Goal: Task Accomplishment & Management: Use online tool/utility

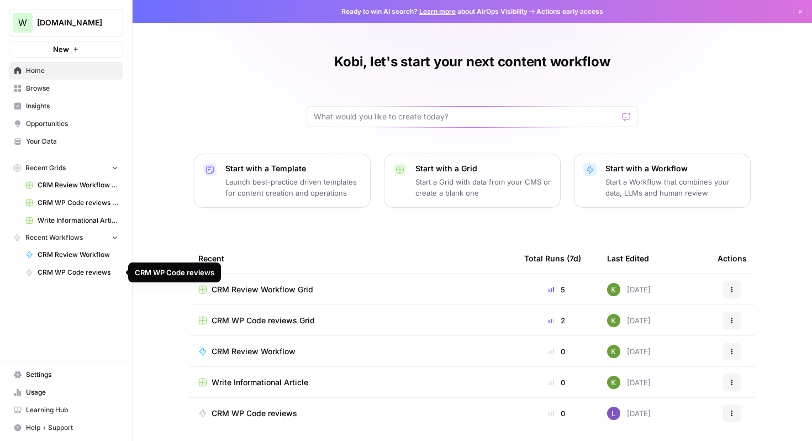
click at [49, 271] on span "CRM WP Code reviews" at bounding box center [78, 272] width 81 height 10
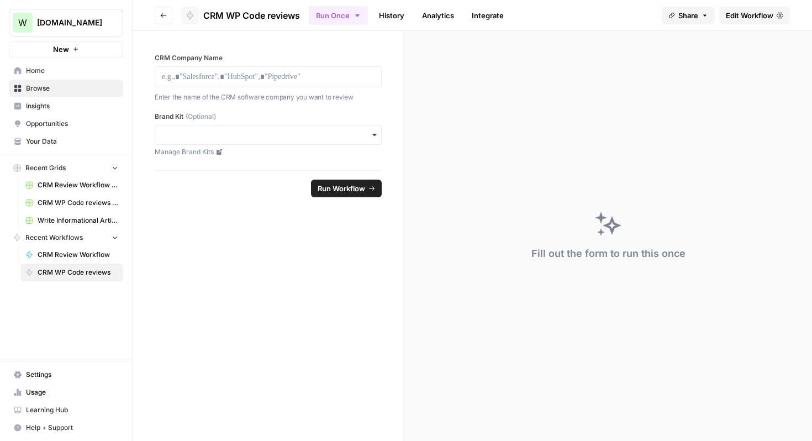
click at [743, 18] on span "Edit Workflow" at bounding box center [750, 15] width 48 height 11
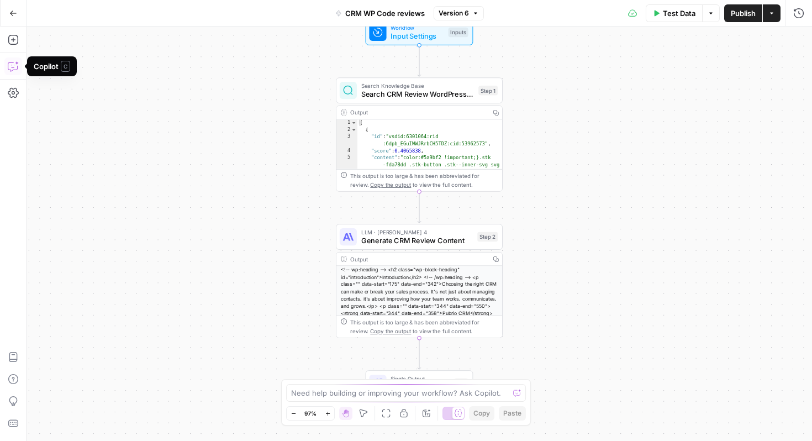
click at [13, 69] on icon "button" at bounding box center [13, 66] width 11 height 11
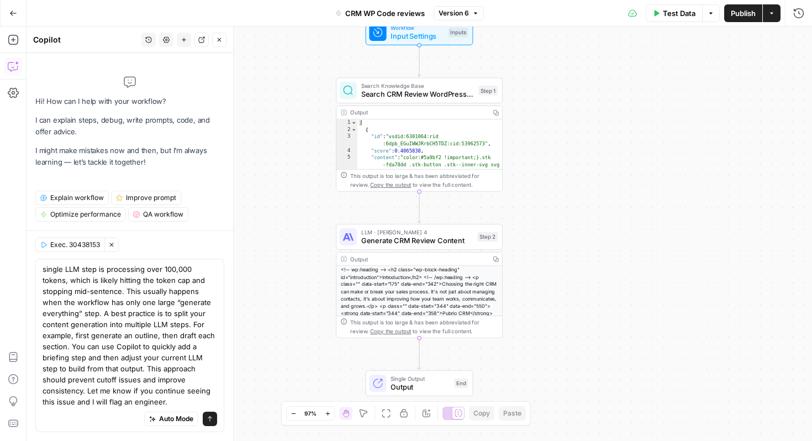
click at [46, 270] on textarea "single LLM step is processing over 100,000 tokens, which is likely hitting the …" at bounding box center [130, 336] width 175 height 144
drag, startPoint x: 125, startPoint y: 292, endPoint x: 170, endPoint y: 316, distance: 50.4
click at [169, 316] on textarea "My single LLM step is processing over 100,000 tokens, which is likely hitting t…" at bounding box center [130, 336] width 175 height 144
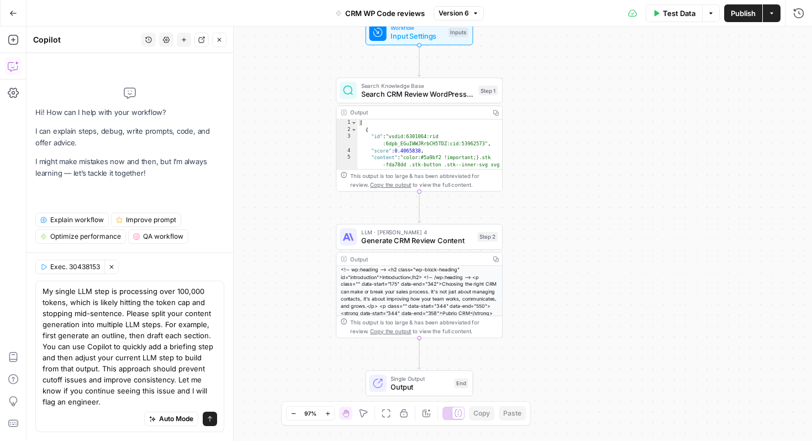
click at [182, 316] on textarea "My single LLM step is processing over 100,000 tokens, which is likely hitting t…" at bounding box center [130, 347] width 175 height 122
drag, startPoint x: 209, startPoint y: 326, endPoint x: 154, endPoint y: 314, distance: 56.5
click at [154, 314] on textarea "My single LLM step is processing over 100,000 tokens, which is likely hitting t…" at bounding box center [130, 347] width 175 height 122
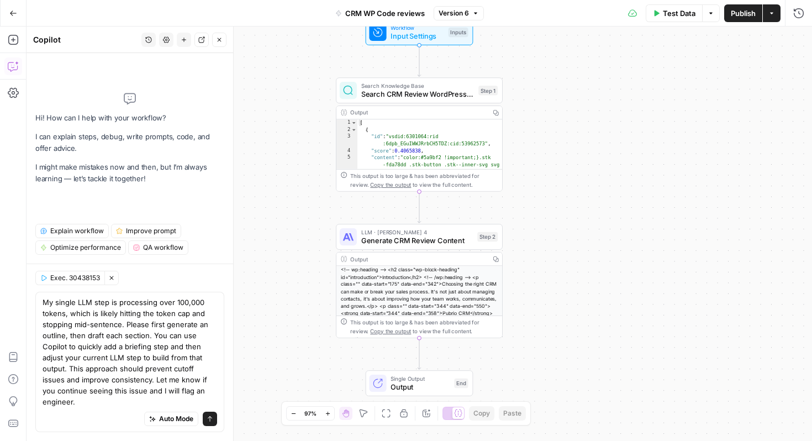
click at [69, 368] on textarea "My single LLM step is processing over 100,000 tokens, which is likely hitting t…" at bounding box center [130, 352] width 175 height 111
drag, startPoint x: 80, startPoint y: 402, endPoint x: 154, endPoint y: 338, distance: 97.9
click at [154, 338] on textarea "My single LLM step is processing over 100,000 tokens, which is likely hitting t…" at bounding box center [130, 352] width 175 height 111
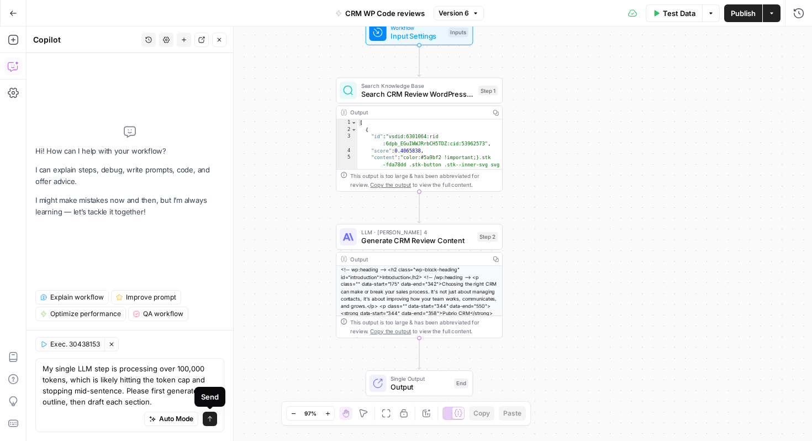
type textarea "My single LLM step is processing over 100,000 tokens, which is likely hitting t…"
click at [213, 420] on button "Send" at bounding box center [210, 419] width 14 height 14
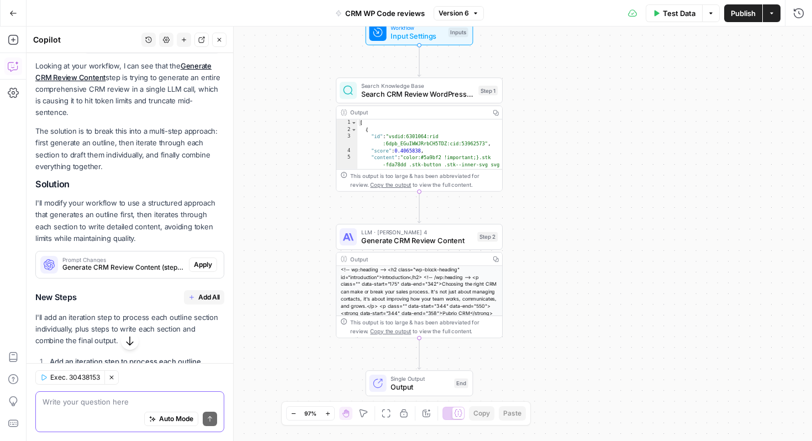
scroll to position [156, 0]
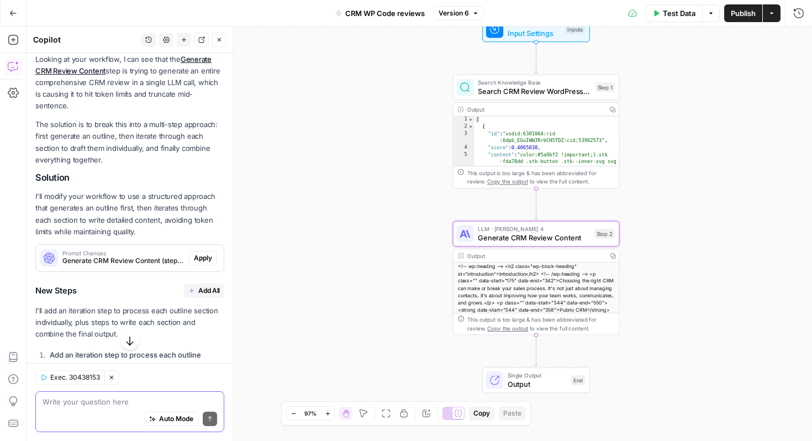
click at [195, 253] on span "Apply" at bounding box center [203, 258] width 18 height 10
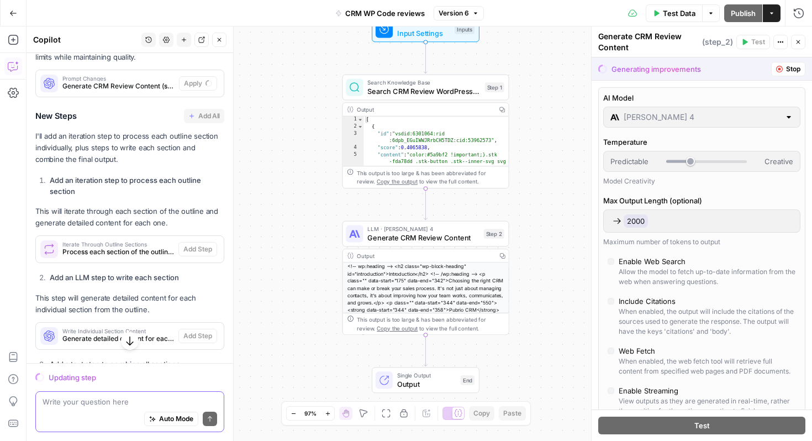
scroll to position [333, 0]
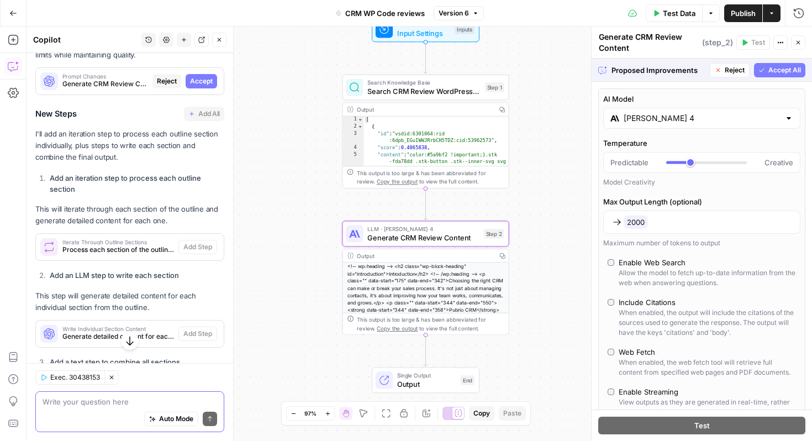
click at [203, 76] on span "Accept" at bounding box center [201, 81] width 23 height 10
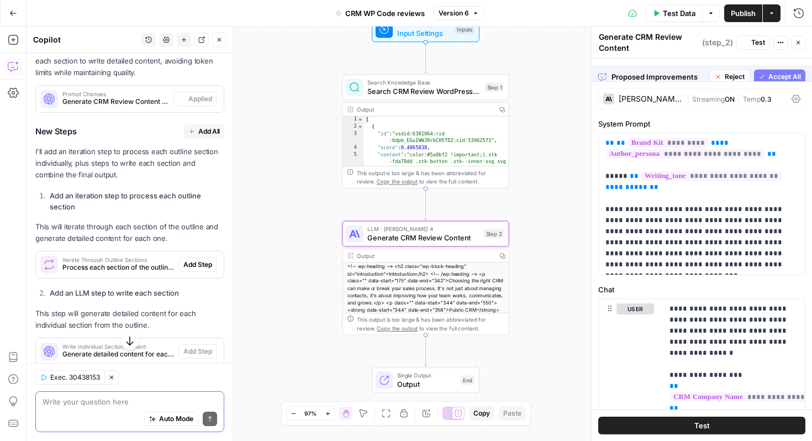
scroll to position [351, 0]
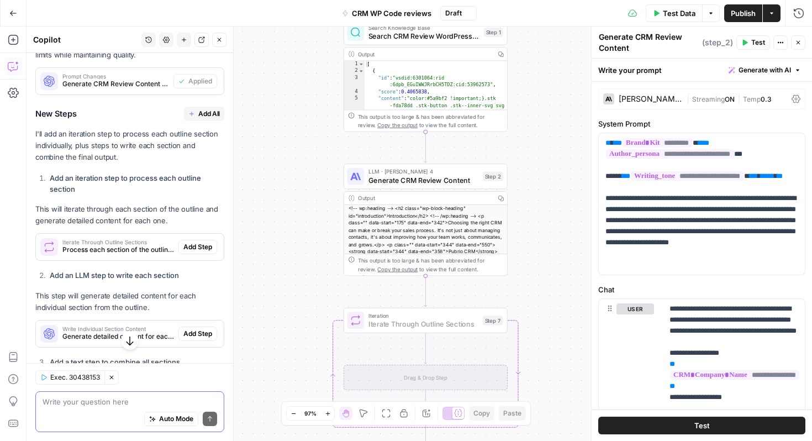
click at [198, 242] on span "Add Step" at bounding box center [197, 247] width 29 height 10
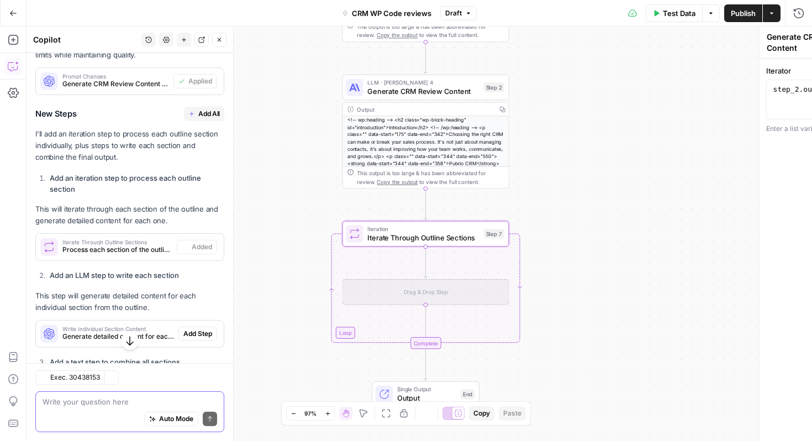
type textarea "Iterate Through Outline Sections"
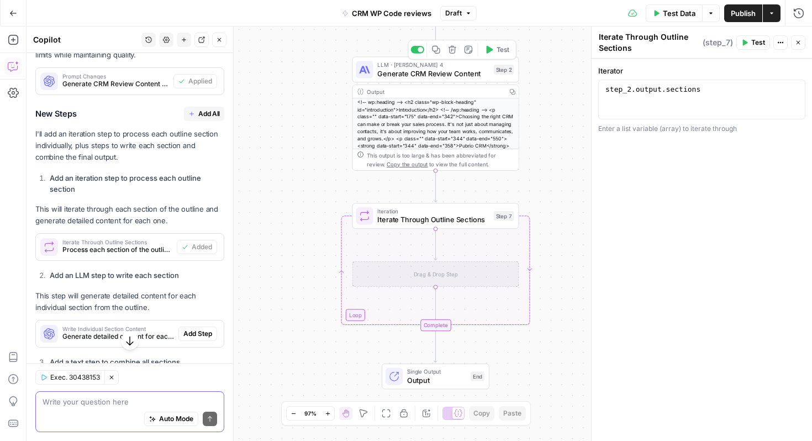
click at [489, 54] on button "Test" at bounding box center [496, 50] width 33 height 14
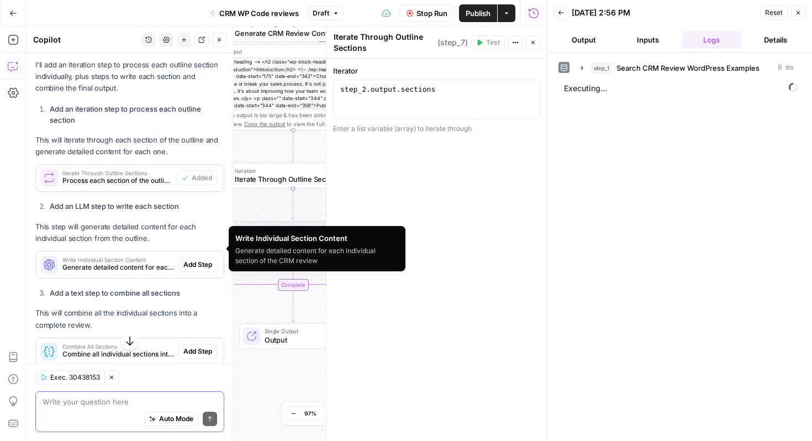
scroll to position [424, 0]
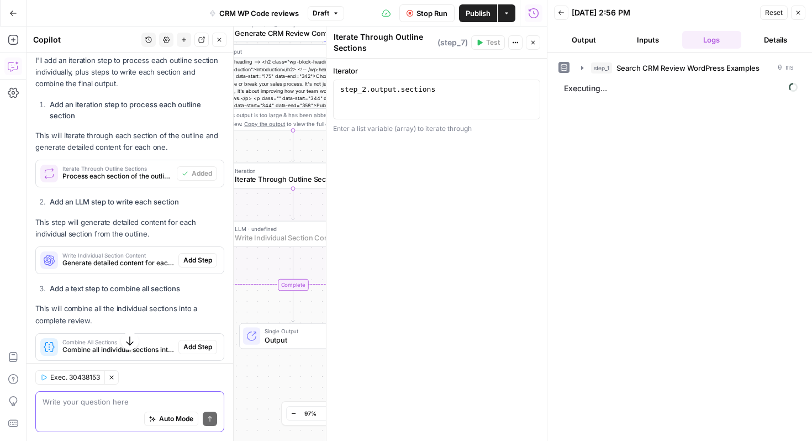
click at [201, 255] on span "Add Step" at bounding box center [197, 260] width 29 height 10
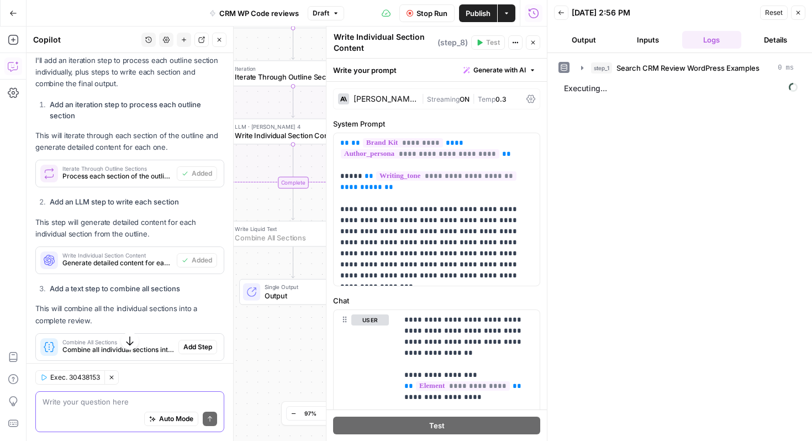
click at [195, 342] on span "Add Step" at bounding box center [197, 347] width 29 height 10
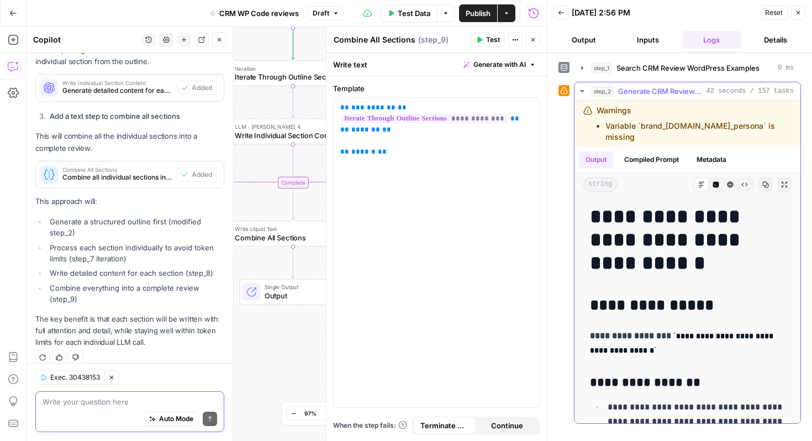
scroll to position [1, 0]
click at [561, 14] on icon "button" at bounding box center [561, 12] width 7 height 7
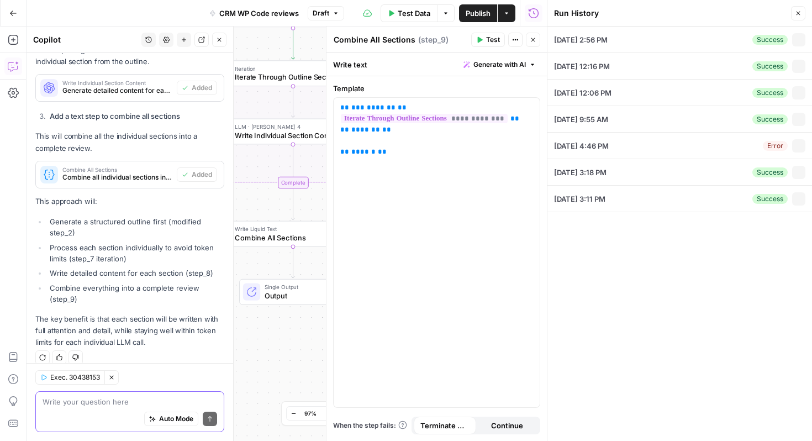
type input "Pubrio"
type input "Work-Management.org"
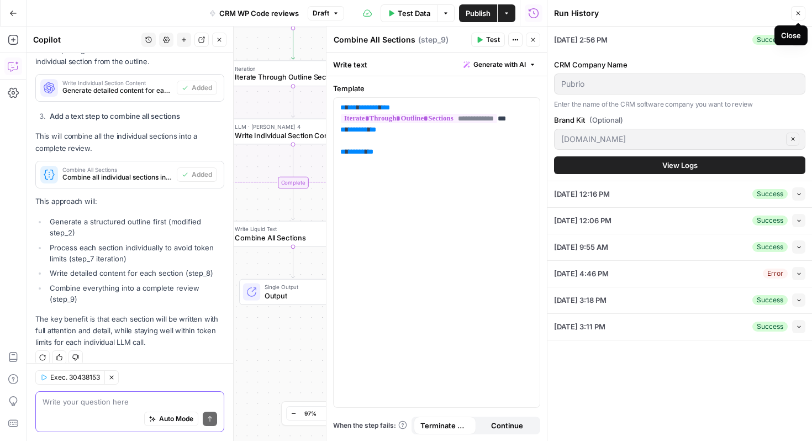
click at [798, 15] on icon "button" at bounding box center [798, 13] width 7 height 7
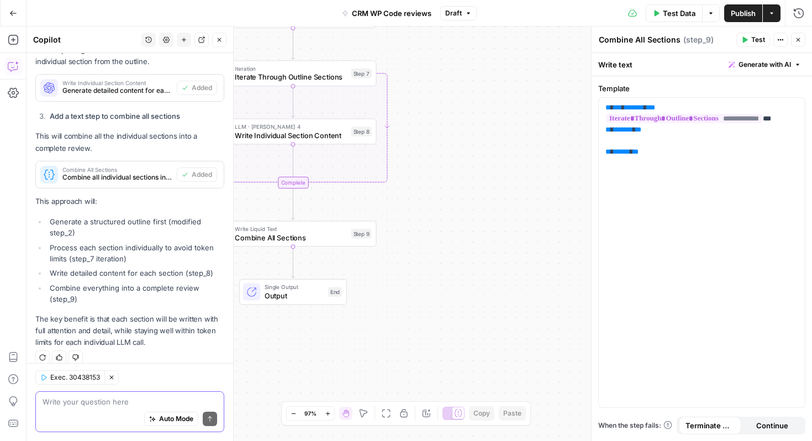
click at [795, 43] on button "Close" at bounding box center [798, 40] width 14 height 14
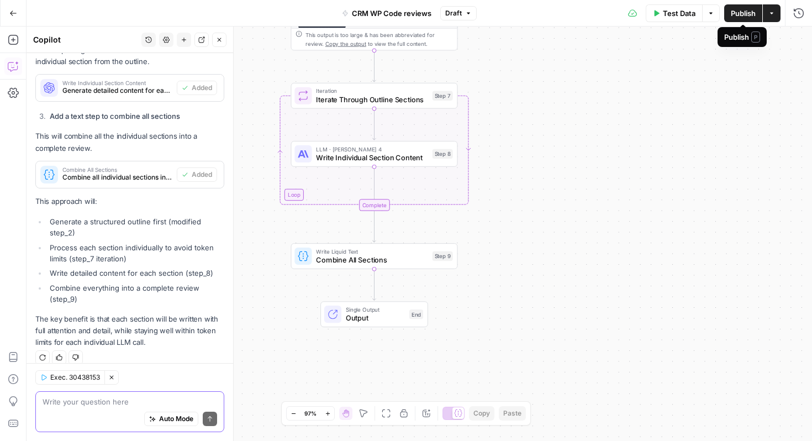
click at [748, 17] on span "Publish" at bounding box center [743, 13] width 25 height 11
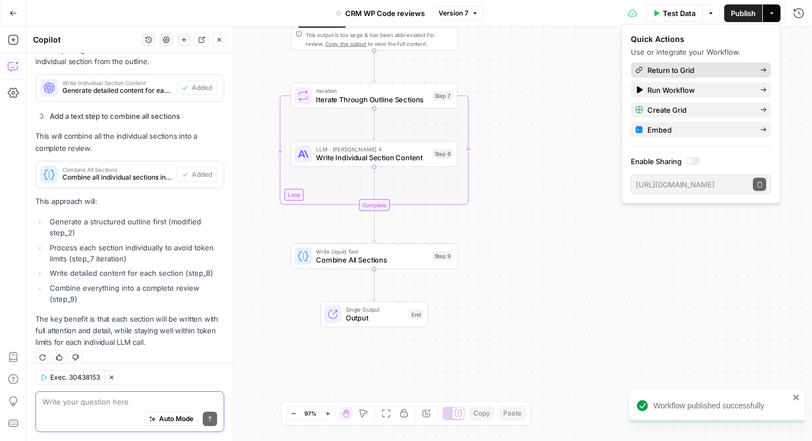
click at [663, 70] on span "Return to Grid" at bounding box center [700, 70] width 104 height 11
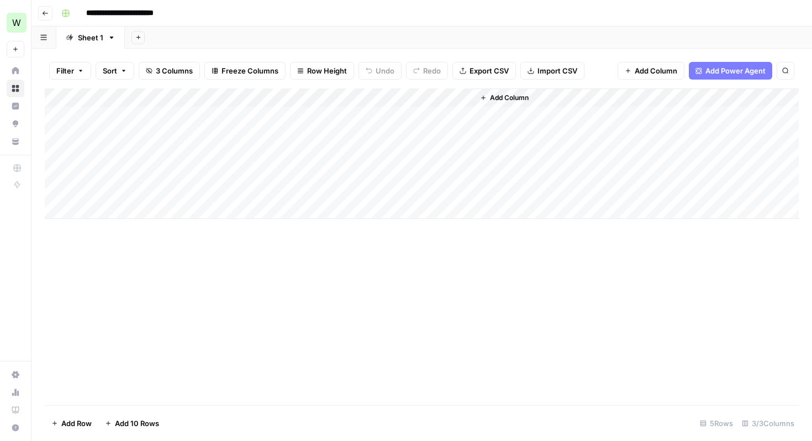
click at [99, 133] on div "Add Column" at bounding box center [422, 153] width 754 height 130
click at [101, 134] on div "Add Column" at bounding box center [422, 153] width 754 height 130
click at [101, 134] on body "**********" at bounding box center [406, 220] width 812 height 441
click at [101, 134] on textarea "******" at bounding box center [171, 135] width 177 height 15
click at [111, 191] on div "Add Column" at bounding box center [422, 153] width 754 height 130
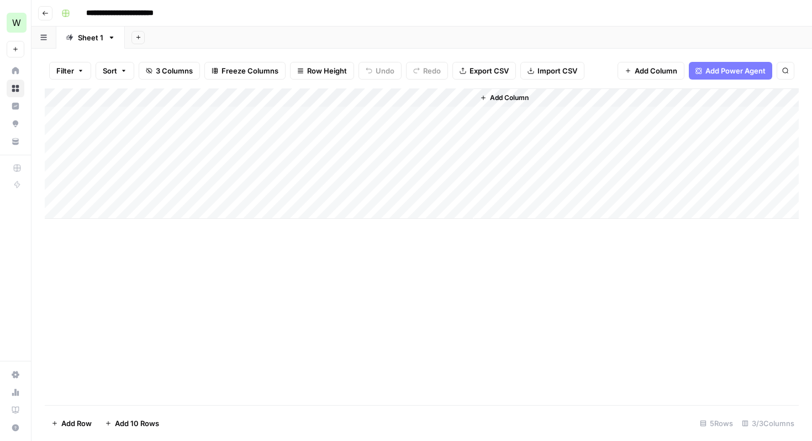
click at [128, 194] on div "Add Column" at bounding box center [422, 153] width 754 height 130
type textarea "******"
click at [253, 191] on div "Add Column" at bounding box center [422, 153] width 754 height 130
click at [317, 190] on div "Add Column" at bounding box center [422, 153] width 754 height 130
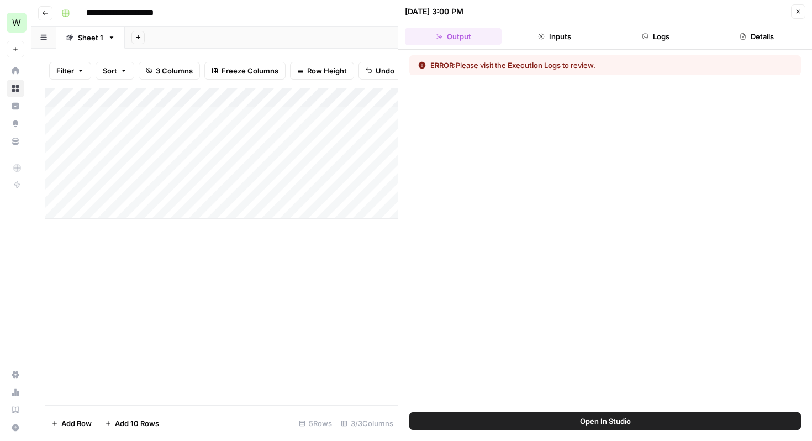
click at [539, 67] on button "Execution Logs" at bounding box center [534, 65] width 53 height 11
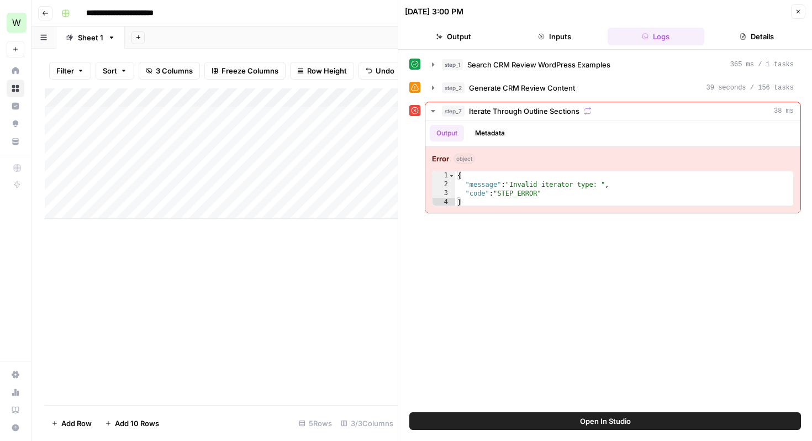
click at [580, 419] on span "Open In Studio" at bounding box center [605, 421] width 51 height 11
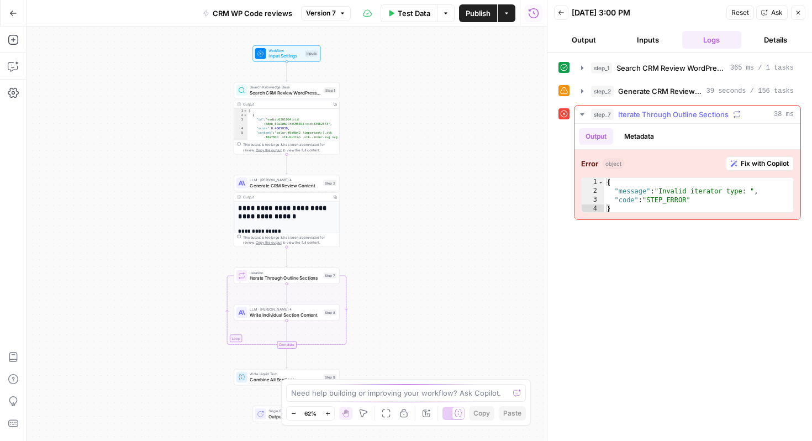
click at [758, 160] on span "Fix with Copilot" at bounding box center [765, 164] width 48 height 10
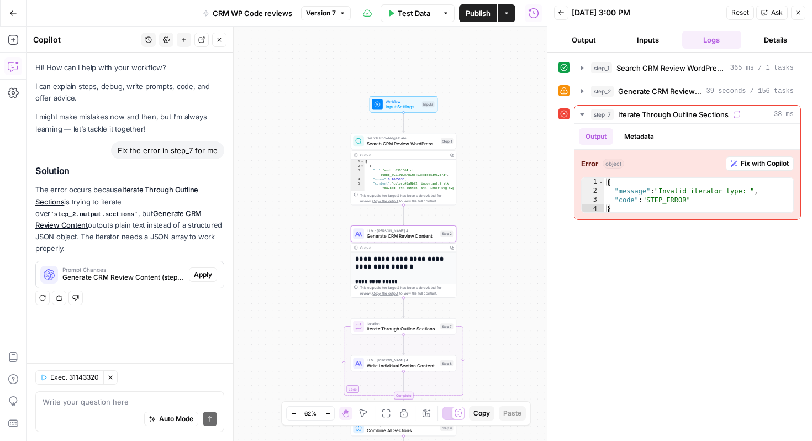
click at [203, 270] on span "Apply" at bounding box center [203, 275] width 18 height 10
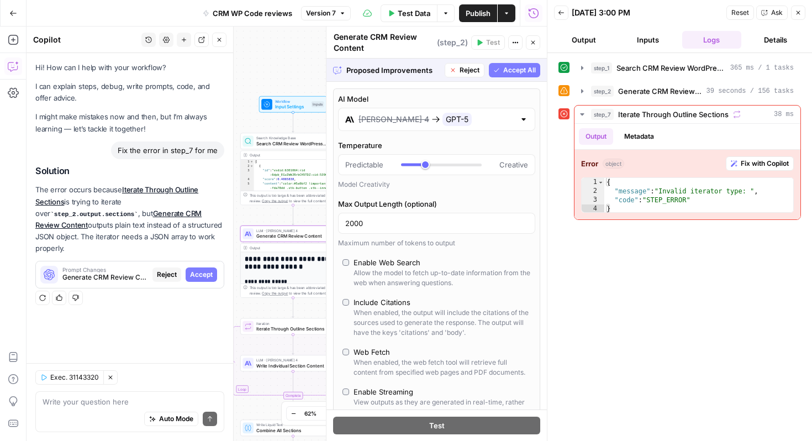
click at [195, 270] on span "Accept" at bounding box center [201, 275] width 23 height 10
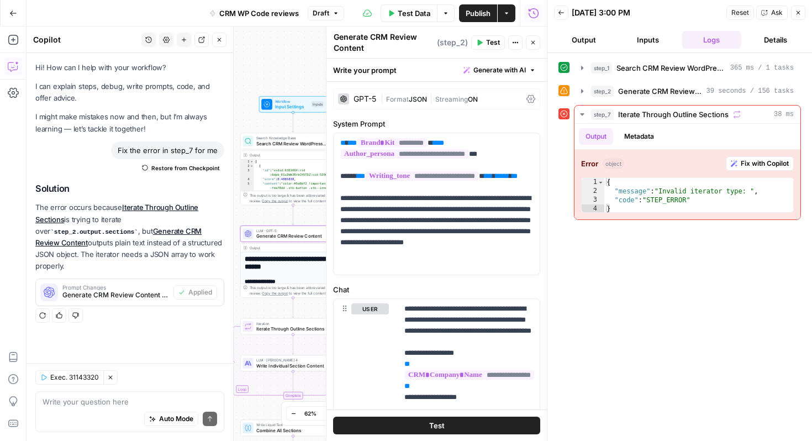
click at [471, 16] on span "Publish" at bounding box center [478, 13] width 25 height 11
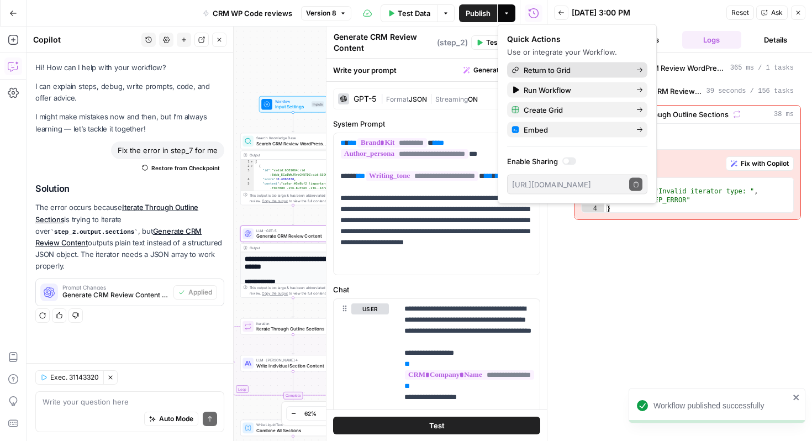
click at [567, 73] on span "Return to Grid" at bounding box center [576, 70] width 104 height 11
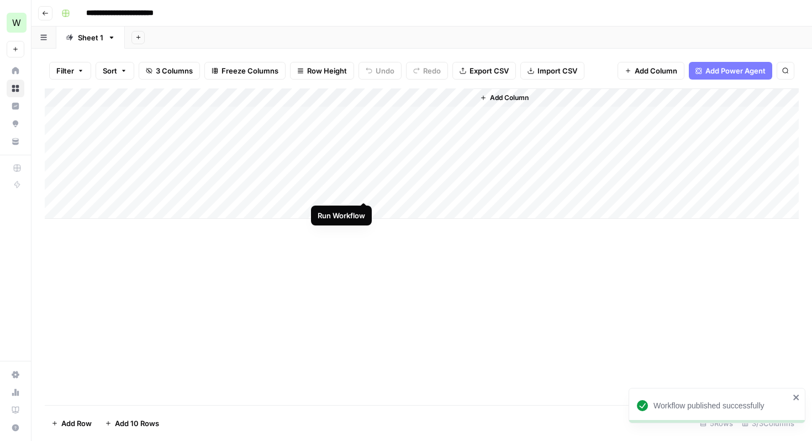
click at [362, 191] on div "Add Column" at bounding box center [422, 153] width 754 height 130
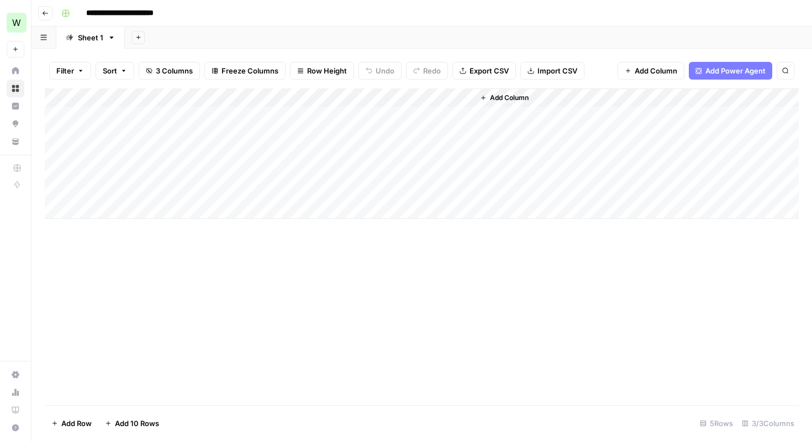
click at [332, 192] on div "Add Column" at bounding box center [422, 153] width 754 height 130
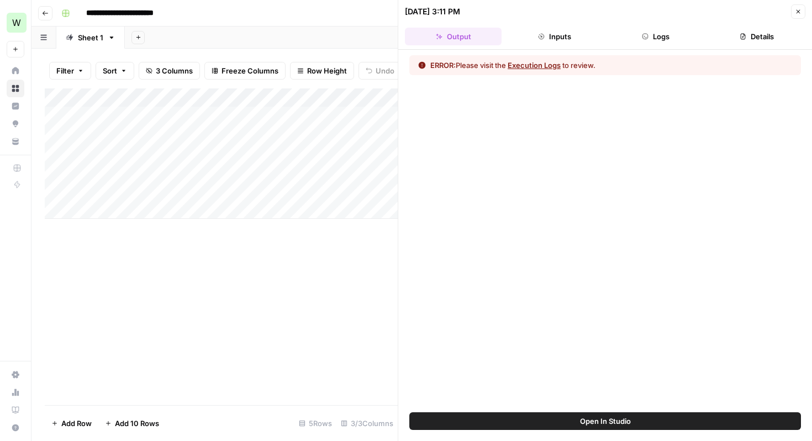
click at [575, 420] on button "Open In Studio" at bounding box center [605, 421] width 392 height 18
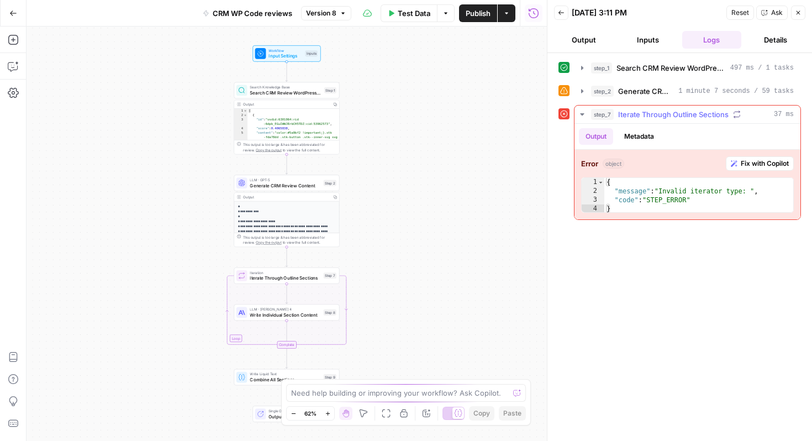
click at [745, 162] on span "Fix with Copilot" at bounding box center [765, 164] width 48 height 10
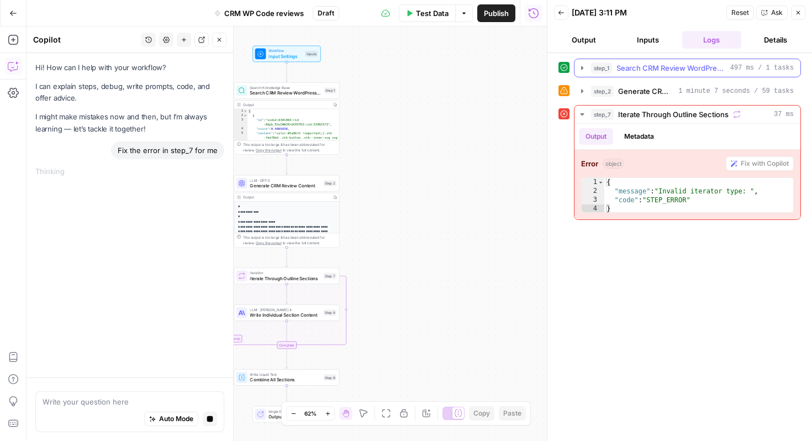
click at [696, 75] on button "step_1 Search CRM Review WordPress Examples 497 ms / 1 tasks" at bounding box center [688, 68] width 226 height 18
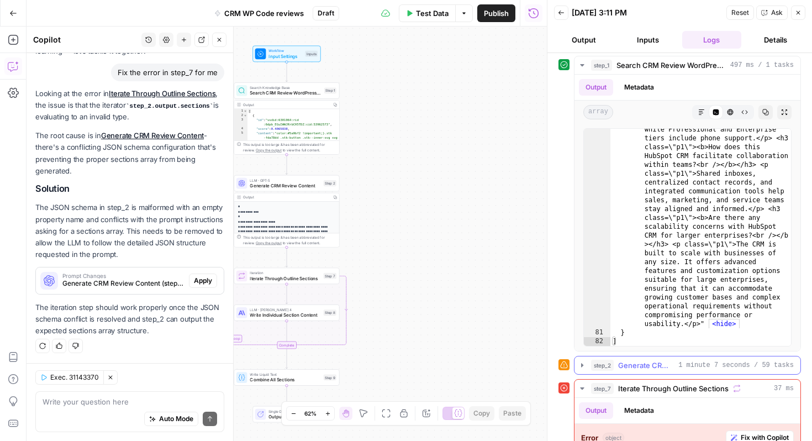
scroll to position [7, 0]
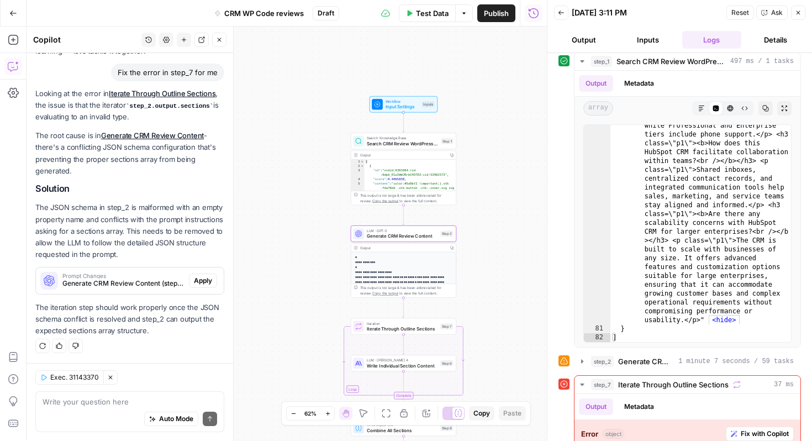
click at [203, 282] on span "Apply" at bounding box center [203, 281] width 18 height 10
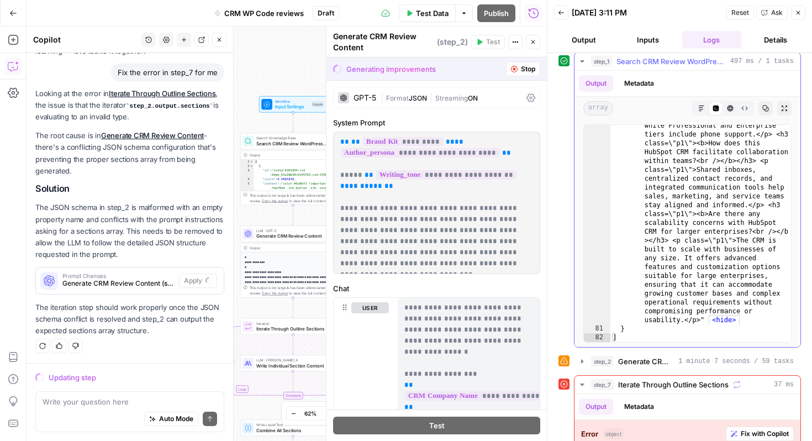
click at [771, 108] on button "Copy" at bounding box center [766, 108] width 14 height 14
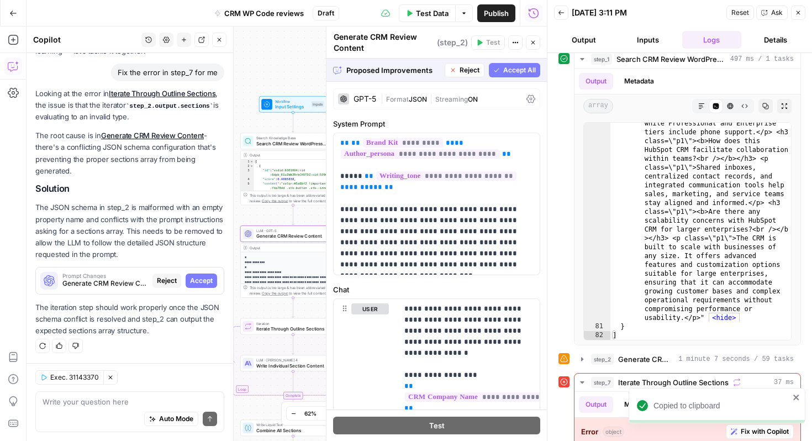
click at [198, 282] on span "Accept" at bounding box center [201, 281] width 23 height 10
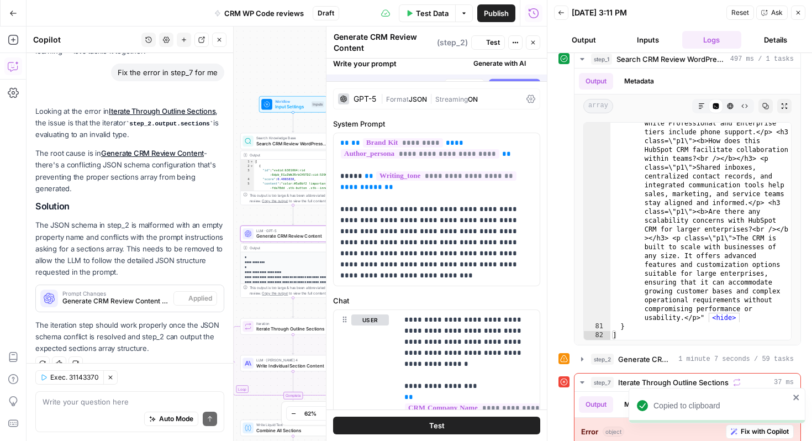
scroll to position [96, 0]
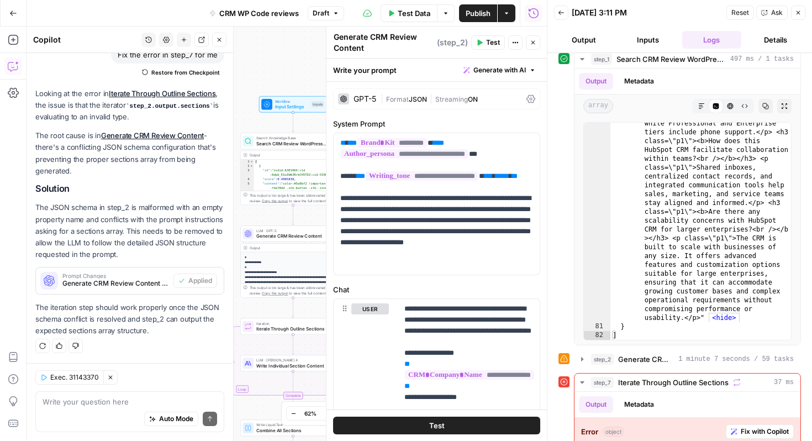
click at [483, 44] on button "Test" at bounding box center [488, 42] width 34 height 14
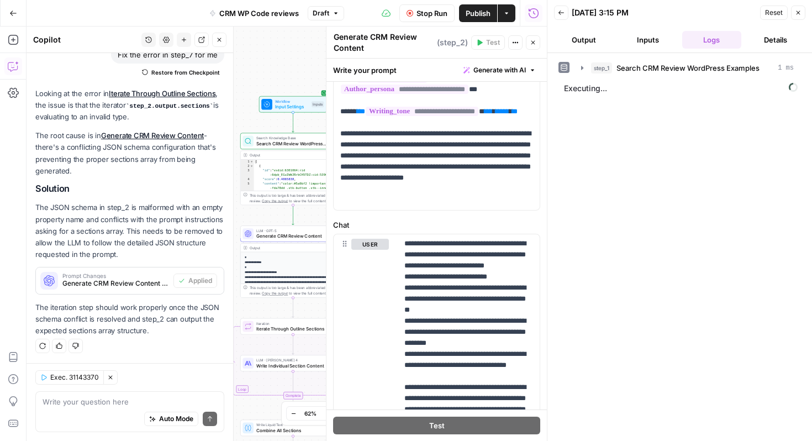
scroll to position [65, 0]
